Goal: Navigation & Orientation: Find specific page/section

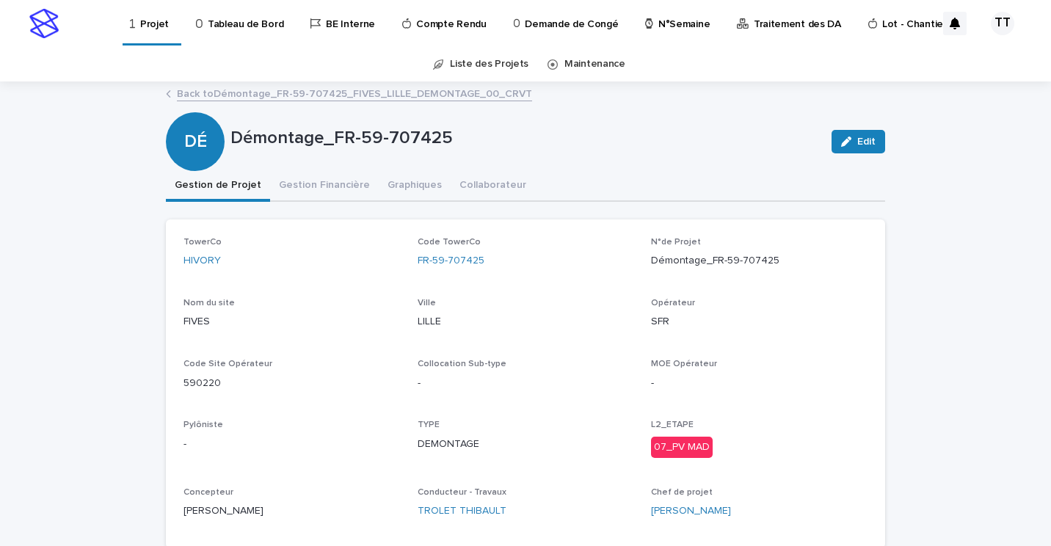
click at [298, 92] on link "Back to Démontage_FR-59-707425_FIVES_LILLE_DEMONTAGE_00_CRVT" at bounding box center [354, 92] width 355 height 17
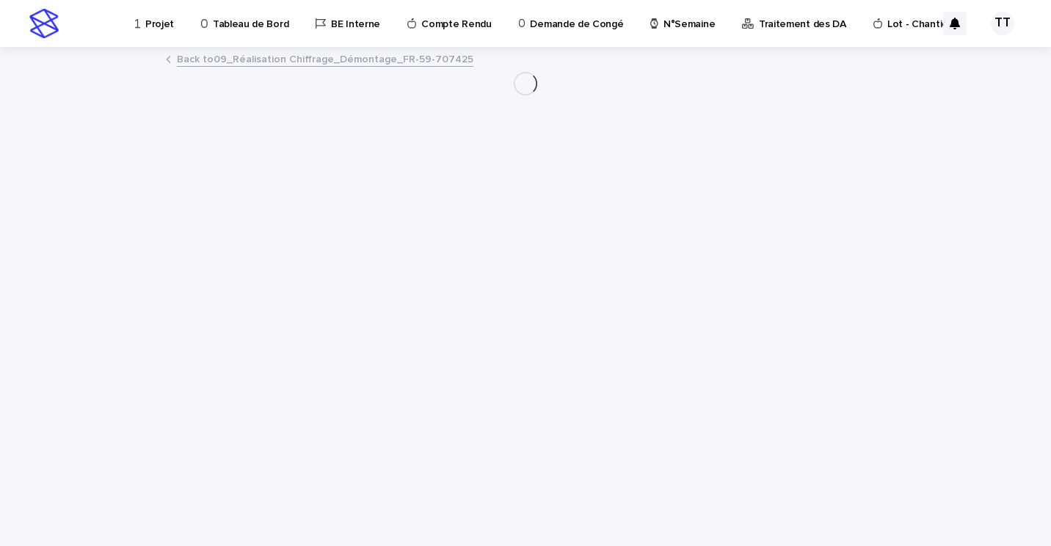
click at [295, 64] on link "Back to 09_Réalisation Chiffrage_Démontage_FR-59-707425" at bounding box center [325, 58] width 296 height 17
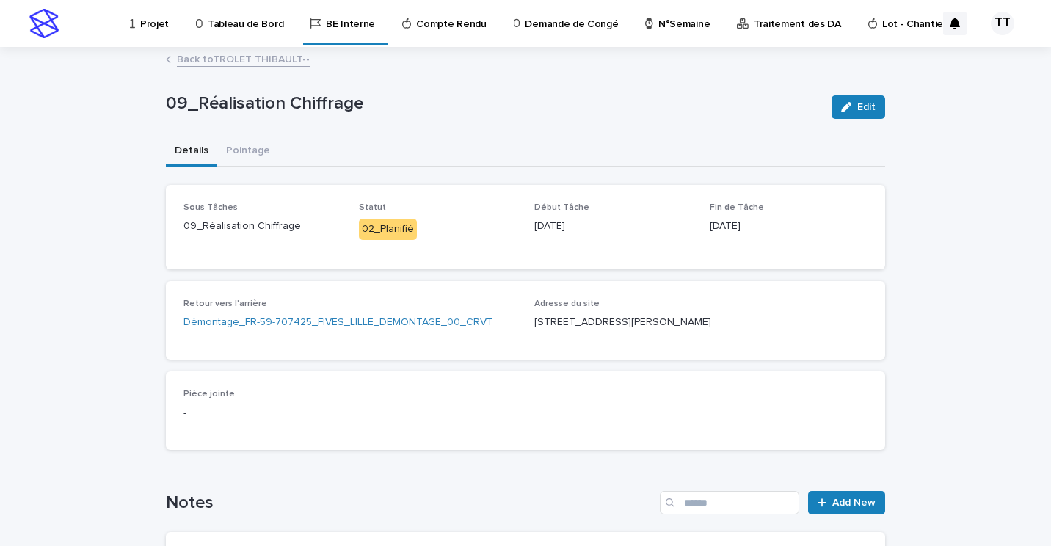
click at [278, 96] on p "09_Réalisation Chiffrage" at bounding box center [493, 103] width 654 height 21
click at [272, 63] on link "Back to TROLET THIBAULT--" at bounding box center [243, 58] width 133 height 17
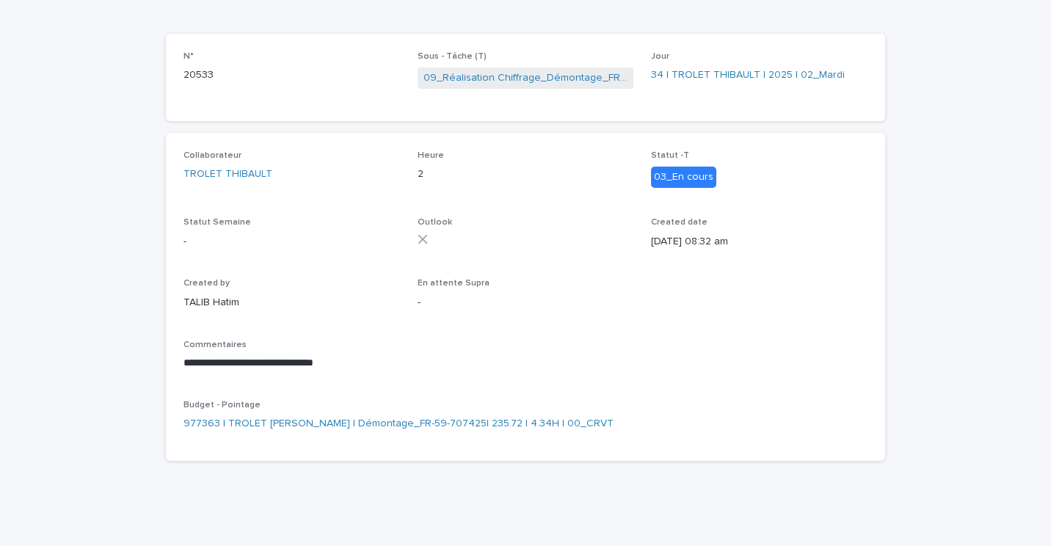
scroll to position [47, 0]
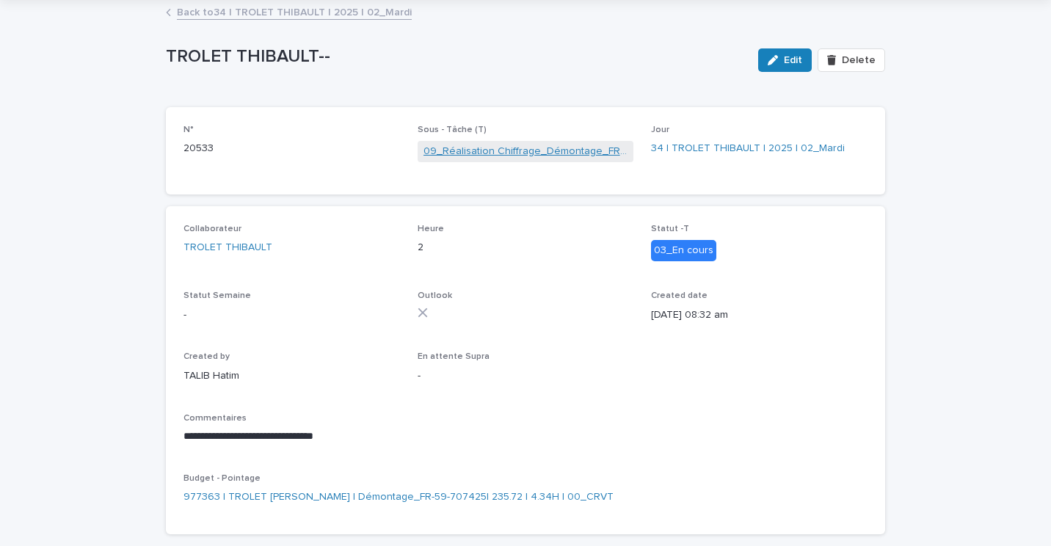
click at [512, 150] on link "09_Réalisation Chiffrage_Démontage_FR-59-707425" at bounding box center [525, 151] width 205 height 15
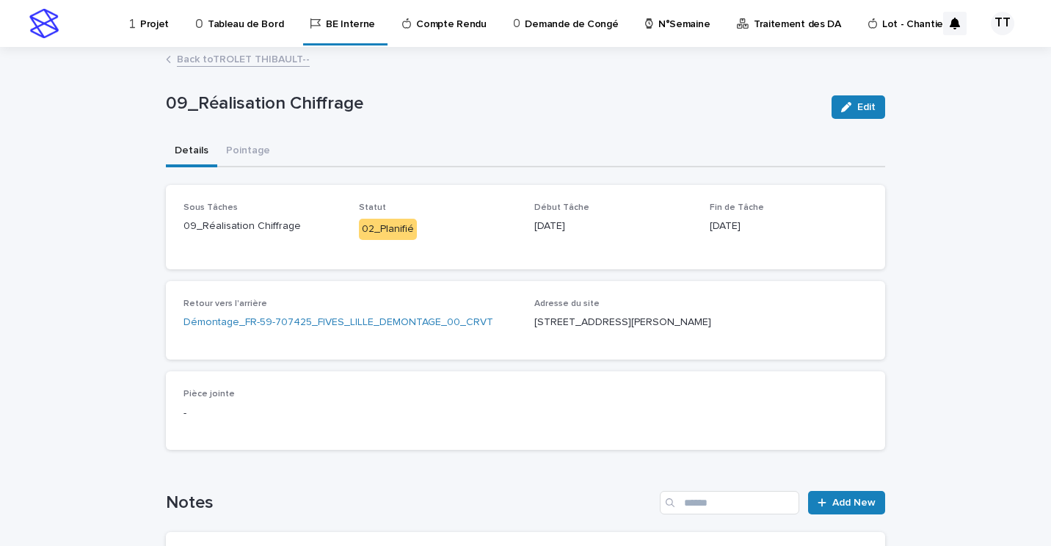
click at [252, 62] on link "Back to TROLET THIBAULT--" at bounding box center [243, 58] width 133 height 17
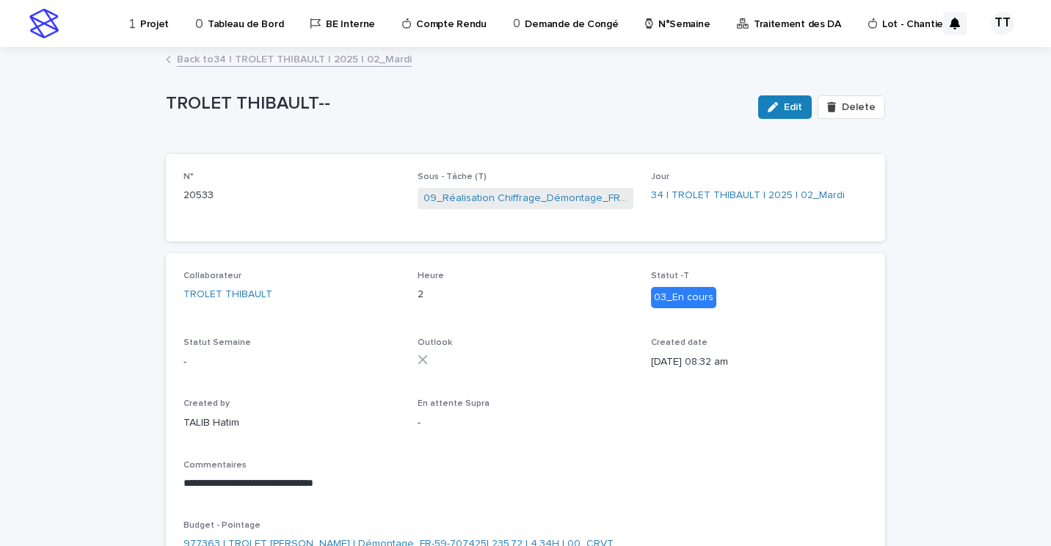
click at [252, 60] on link "Back to 34 | TROLET [PERSON_NAME] | 2025 | 02_Mardi" at bounding box center [294, 58] width 235 height 17
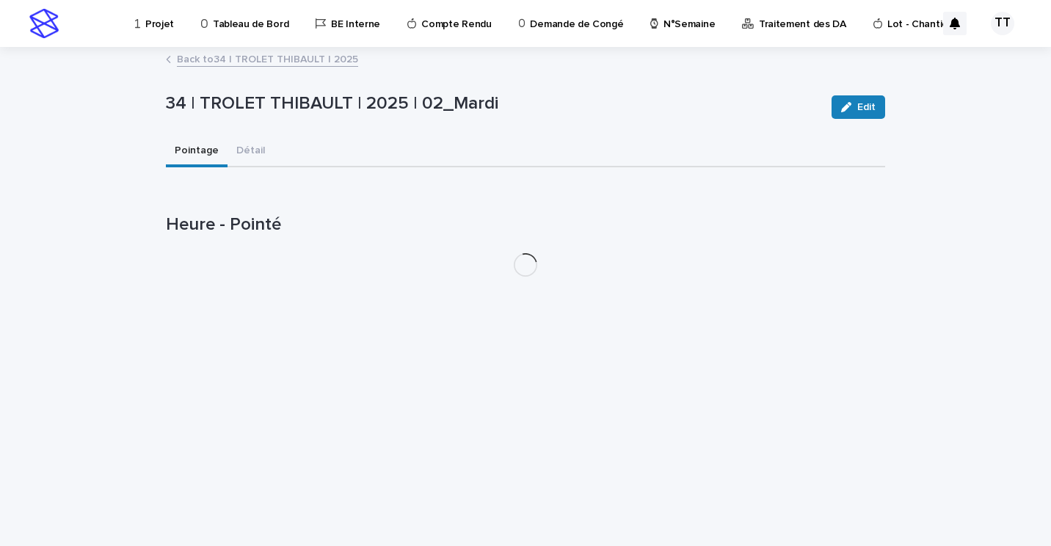
click at [238, 59] on link "Back to 34 | TROLET [PERSON_NAME] | 2025" at bounding box center [267, 58] width 181 height 17
